Goal: Find specific page/section: Find specific page/section

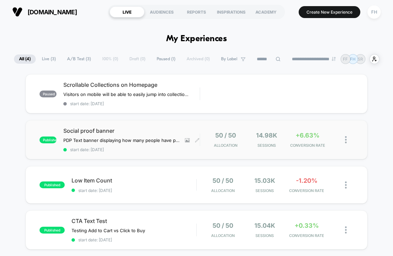
click at [171, 131] on span "Social proof banner" at bounding box center [131, 130] width 136 height 7
